Goal: Task Accomplishment & Management: Manage account settings

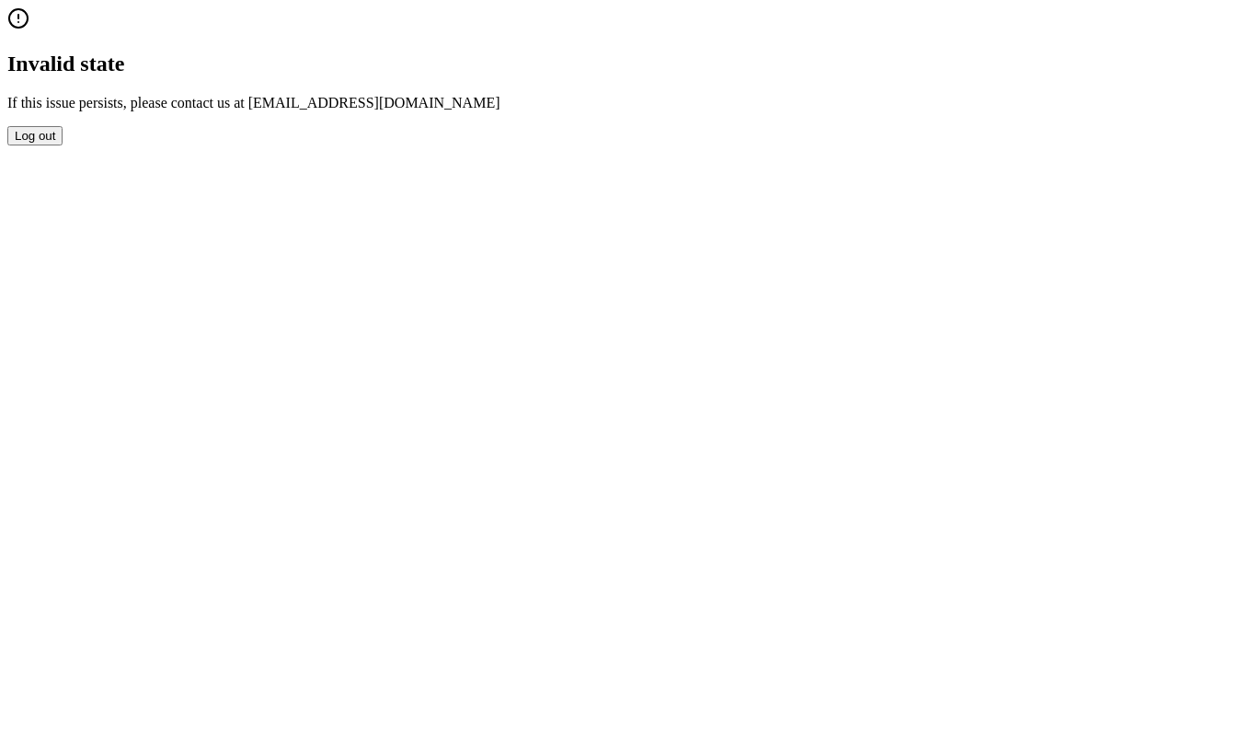
click at [63, 145] on button "Log out" at bounding box center [34, 135] width 55 height 19
